Goal: Transaction & Acquisition: Purchase product/service

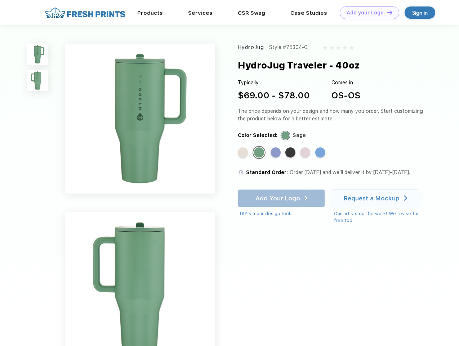
click at [367, 13] on link "Add your Logo Design Tool" at bounding box center [369, 12] width 59 height 13
click at [0, 0] on div "Design Tool" at bounding box center [0, 0] width 0 height 0
click at [387, 12] on link "Add your Logo Design Tool" at bounding box center [369, 12] width 59 height 13
click at [38, 54] on img at bounding box center [37, 54] width 21 height 21
click at [38, 81] on img at bounding box center [37, 80] width 21 height 21
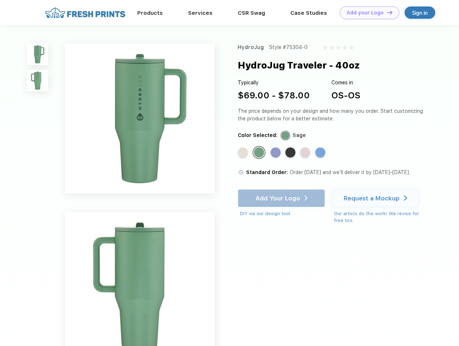
click at [244, 153] on div "Standard Color" at bounding box center [243, 152] width 10 height 10
click at [260, 153] on div "Standard Color" at bounding box center [259, 152] width 10 height 10
click at [276, 153] on div "Standard Color" at bounding box center [276, 152] width 10 height 10
click at [291, 153] on div "Standard Color" at bounding box center [291, 152] width 10 height 10
click at [306, 153] on div "Standard Color" at bounding box center [305, 152] width 10 height 10
